Goal: Task Accomplishment & Management: Manage account settings

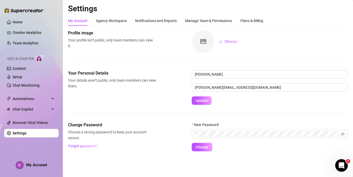
click at [259, 63] on div "Profile image Your profile isn’t public, only team members can view it. Change" at bounding box center [208, 50] width 280 height 40
click at [204, 22] on div "Manage Team & Permissions" at bounding box center [208, 21] width 47 height 6
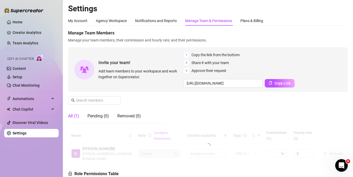
click at [206, 19] on div "Manage Team & Permissions" at bounding box center [208, 21] width 47 height 6
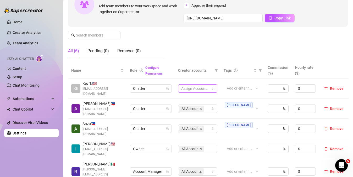
scroll to position [78, 0]
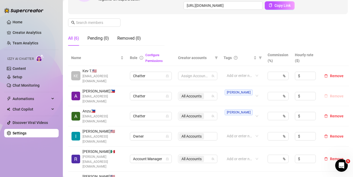
click at [332, 94] on span "Remove" at bounding box center [337, 96] width 14 height 4
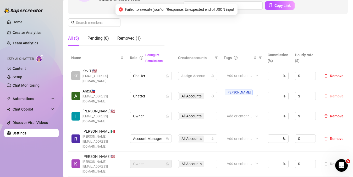
click at [332, 94] on span "Remove" at bounding box center [337, 96] width 14 height 4
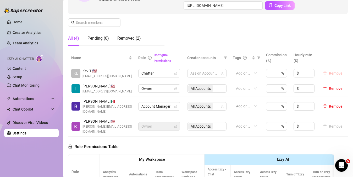
click at [333, 74] on span "Remove" at bounding box center [336, 73] width 14 height 4
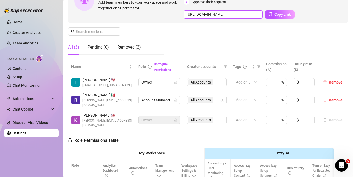
scroll to position [0, 0]
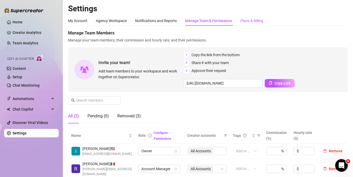
click at [250, 20] on div "Plans & Billing" at bounding box center [252, 21] width 23 height 6
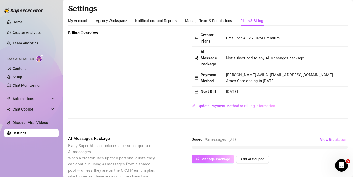
click at [212, 159] on span "Manage Package" at bounding box center [215, 159] width 29 height 4
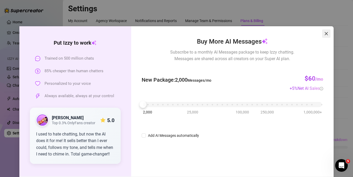
click at [327, 35] on span "Close" at bounding box center [326, 33] width 8 height 4
